Goal: Task Accomplishment & Management: Manage account settings

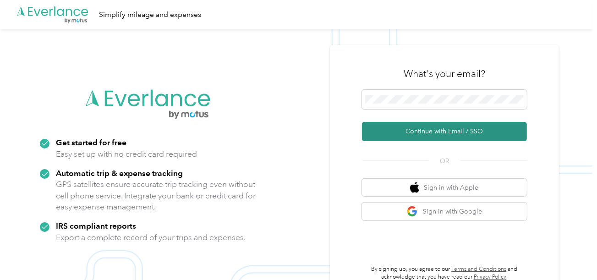
click at [412, 131] on button "Continue with Email / SSO" at bounding box center [444, 131] width 165 height 19
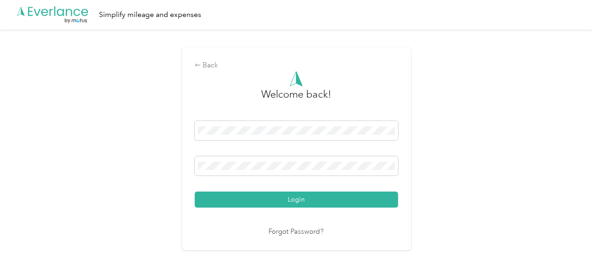
drag, startPoint x: 311, startPoint y: 197, endPoint x: 432, endPoint y: 167, distance: 125.6
click at [312, 197] on button "Login" at bounding box center [296, 199] width 203 height 16
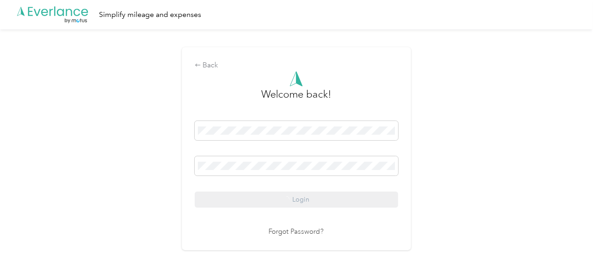
click at [481, 165] on div "Back Welcome back! Login Forgot Password?" at bounding box center [296, 152] width 592 height 246
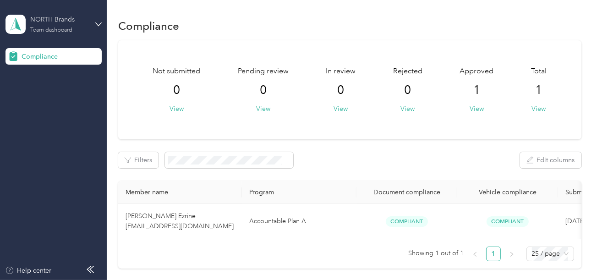
click at [53, 25] on div "NORTH Brands Team dashboard" at bounding box center [58, 24] width 57 height 18
click at [47, 90] on div "Log out" at bounding box center [30, 95] width 35 height 10
